Goal: Information Seeking & Learning: Check status

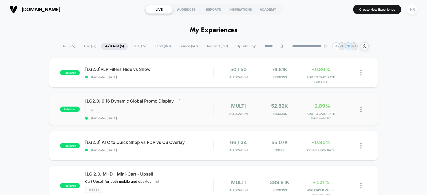
click at [196, 111] on div "LG2.0" at bounding box center [149, 110] width 128 height 6
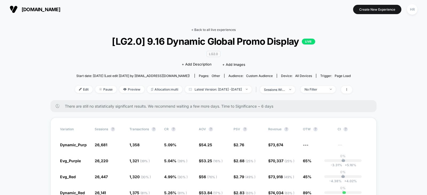
click at [206, 30] on link "< Back to all live experiences" at bounding box center [213, 30] width 44 height 4
